Goal: Check status: Check status

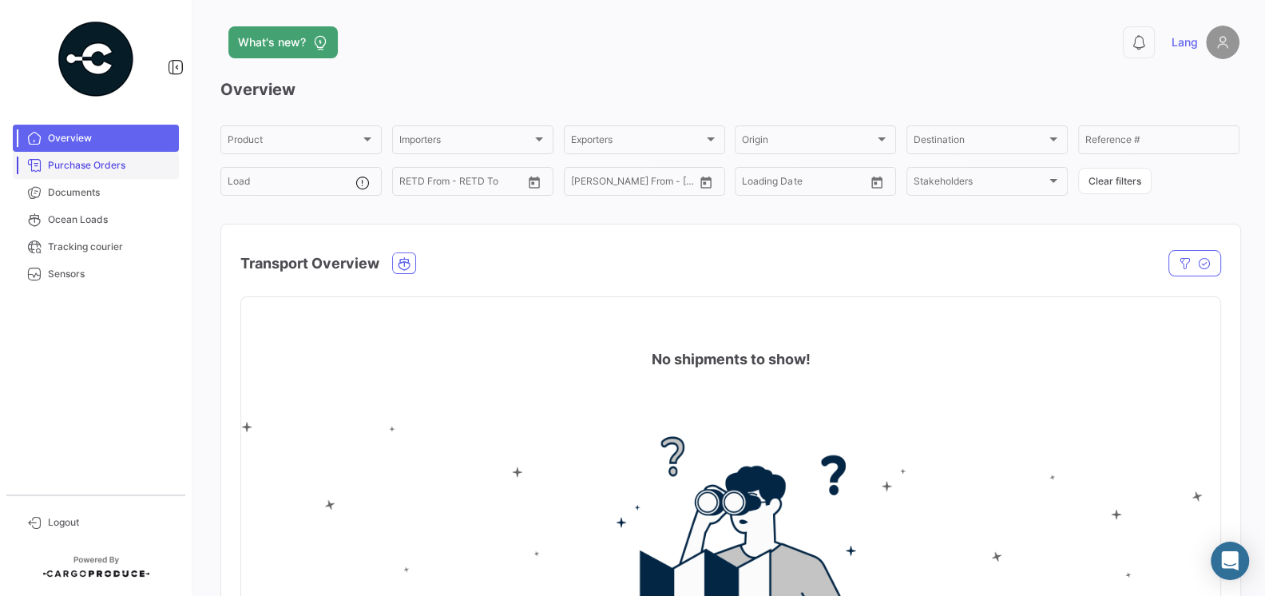
click at [162, 176] on link "Purchase Orders" at bounding box center [96, 165] width 166 height 27
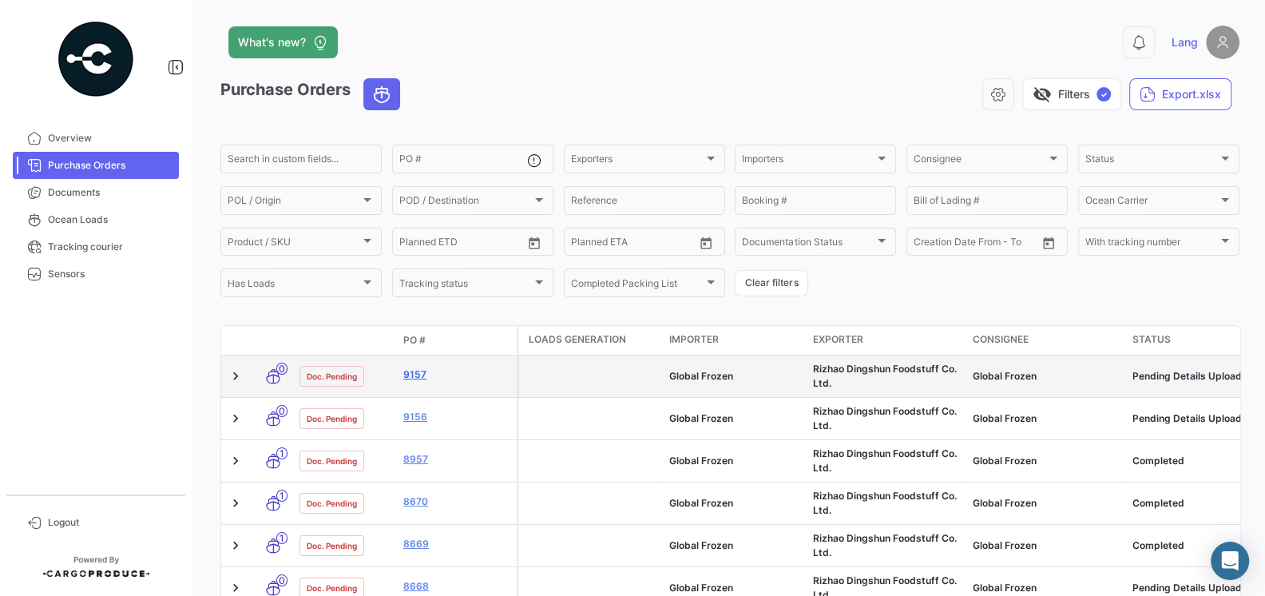
click at [410, 375] on link "9157" at bounding box center [456, 374] width 107 height 14
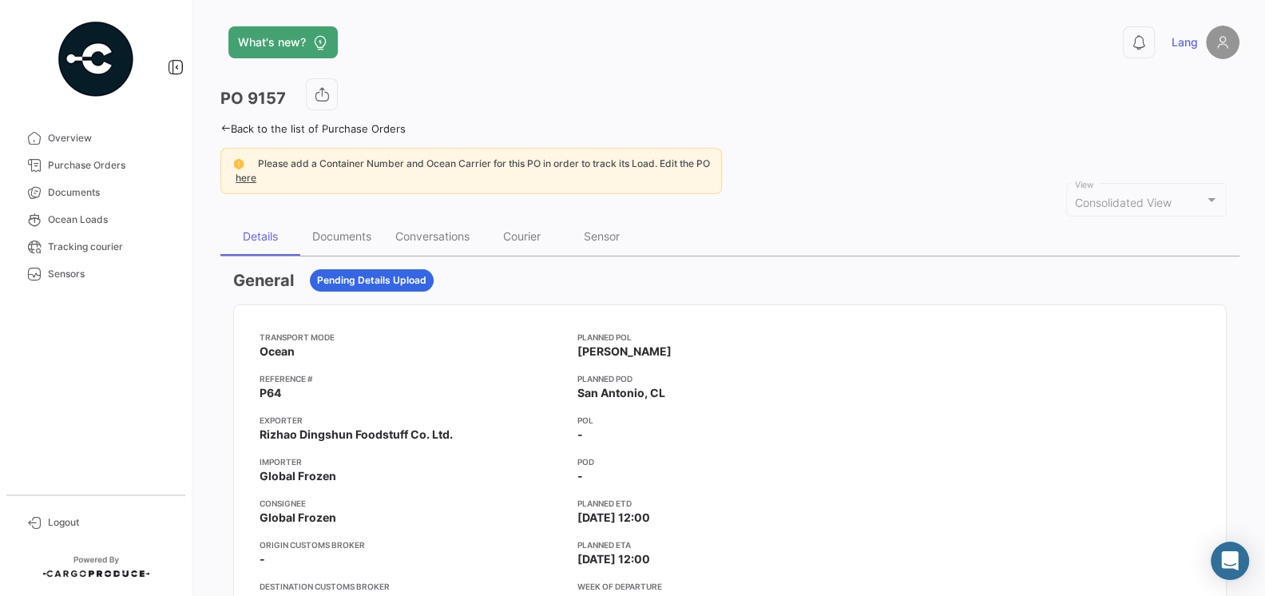
scroll to position [22, 0]
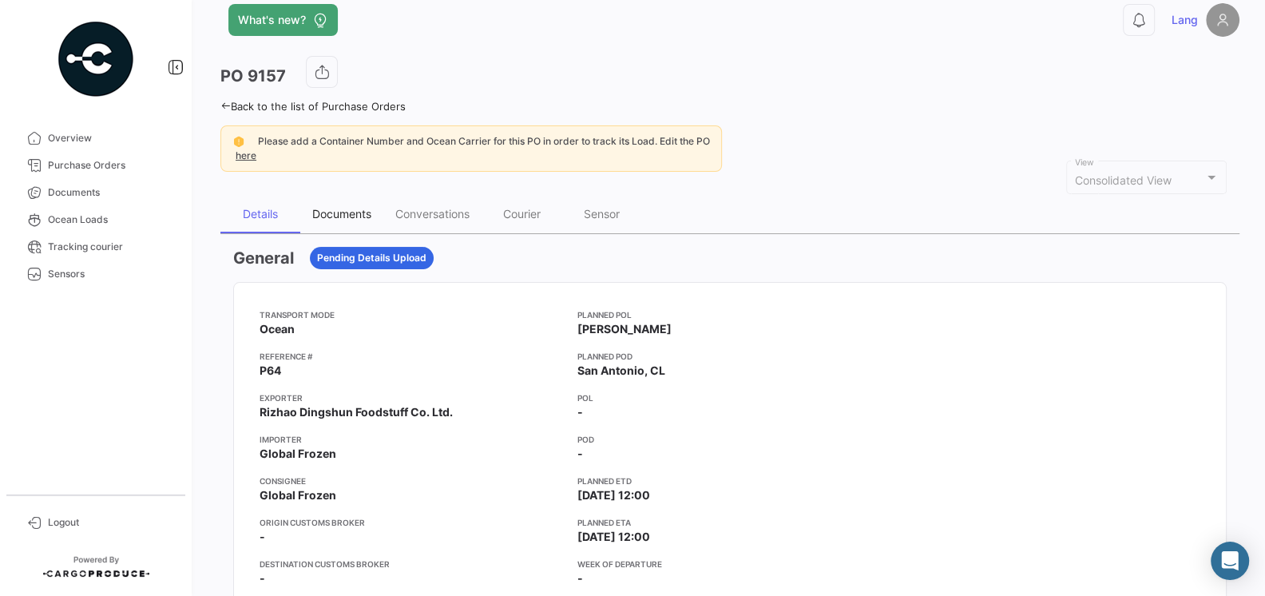
click at [350, 220] on div "Documents" at bounding box center [341, 214] width 83 height 38
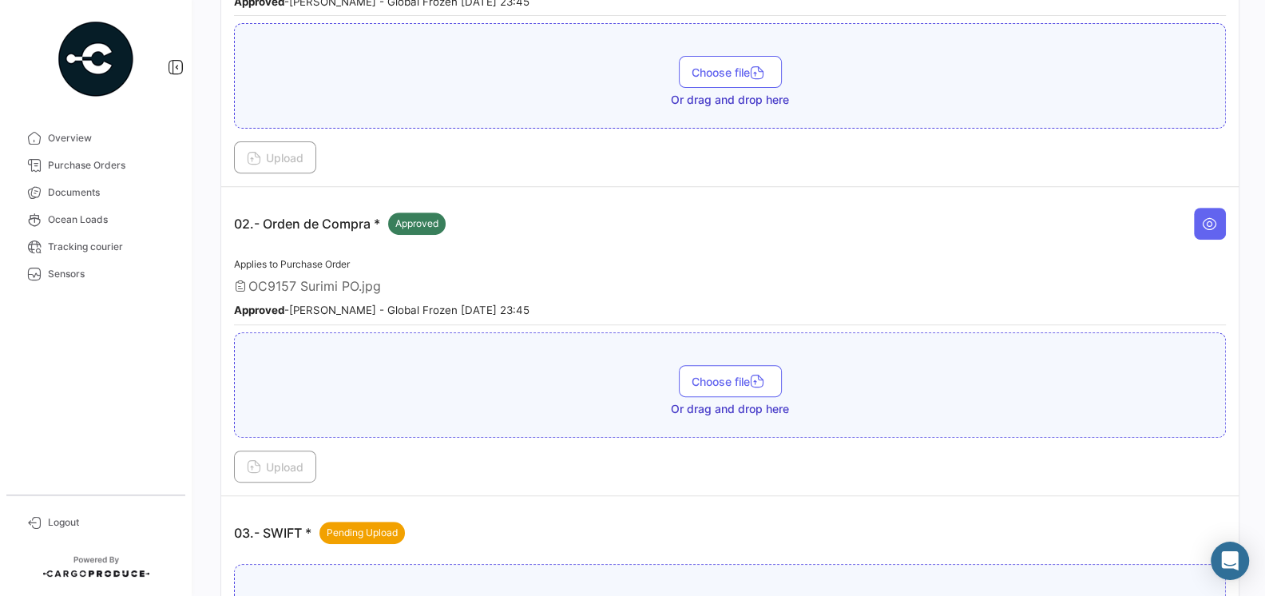
scroll to position [597, 0]
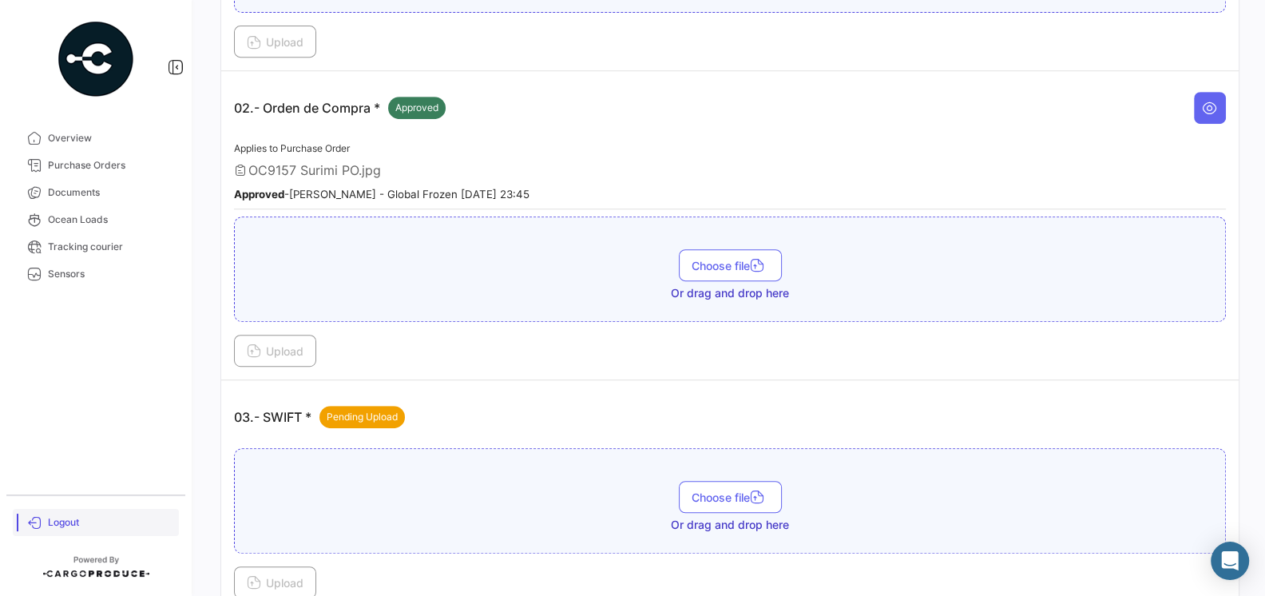
click at [57, 524] on span "Logout" at bounding box center [110, 522] width 125 height 14
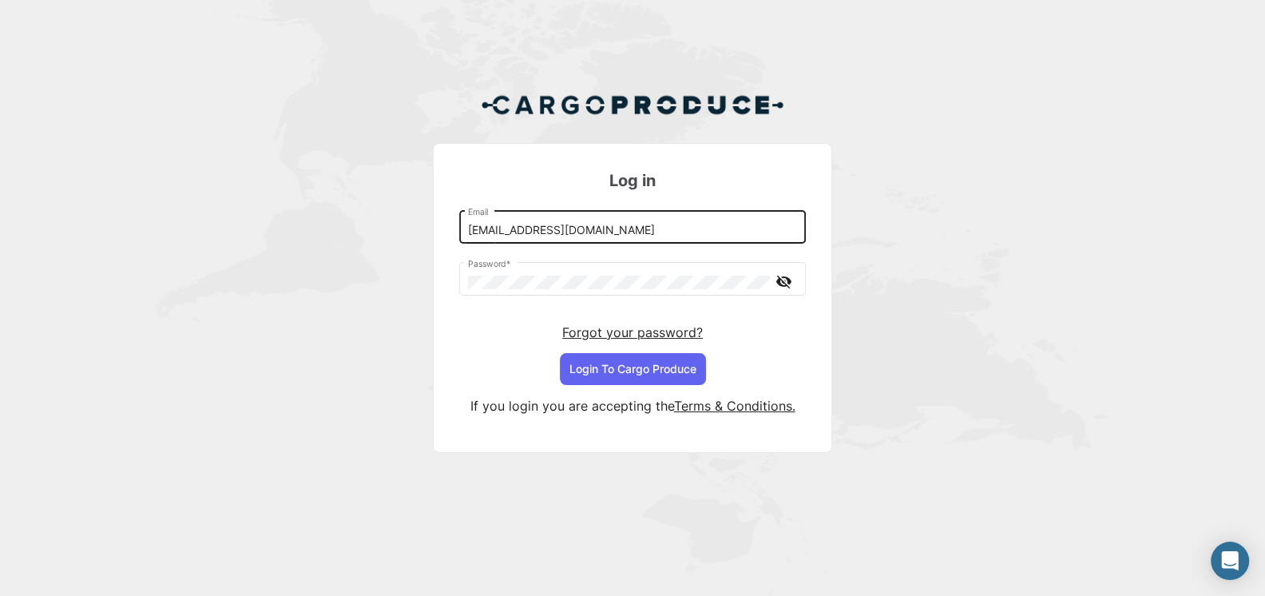
click at [615, 226] on input "[EMAIL_ADDRESS][DOMAIN_NAME]" at bounding box center [633, 231] width 330 height 14
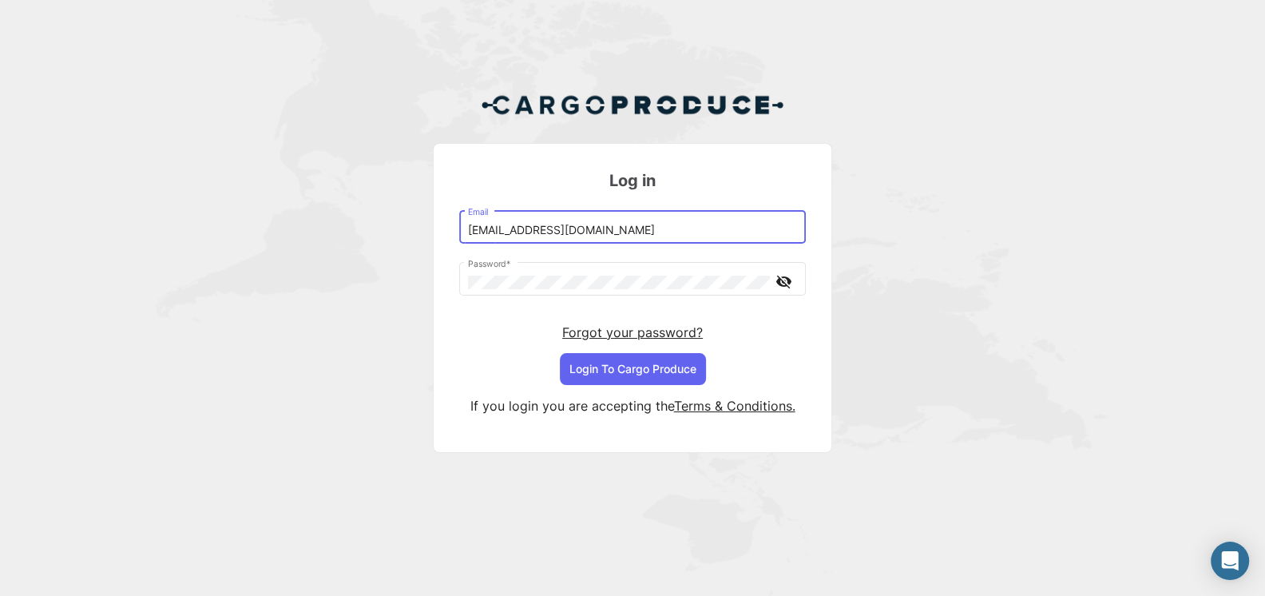
type input "[EMAIL_ADDRESS][DOMAIN_NAME]"
click at [645, 364] on button "Login To Cargo Produce" at bounding box center [633, 369] width 146 height 32
